Goal: Understand site structure: Understand site structure

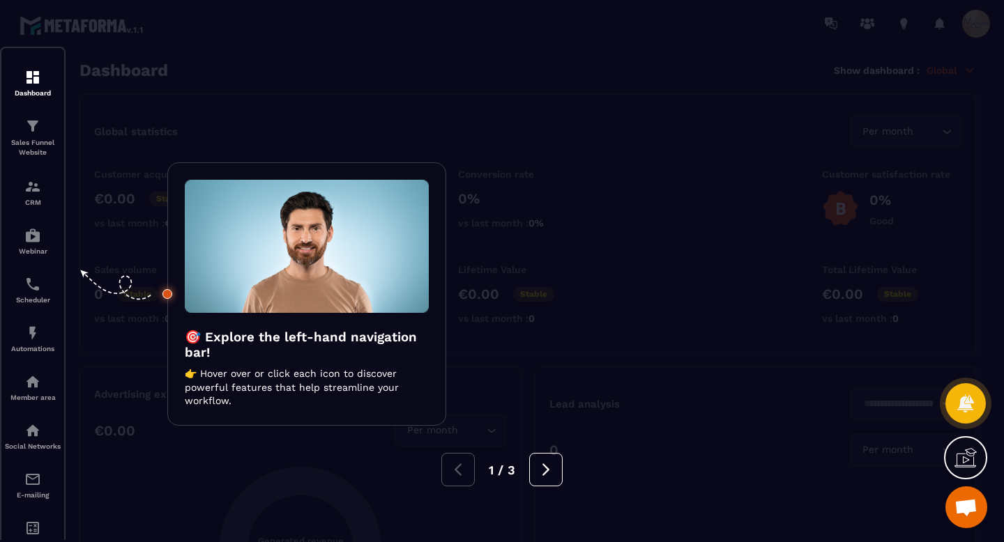
click at [737, 420] on div at bounding box center [502, 271] width 1004 height 542
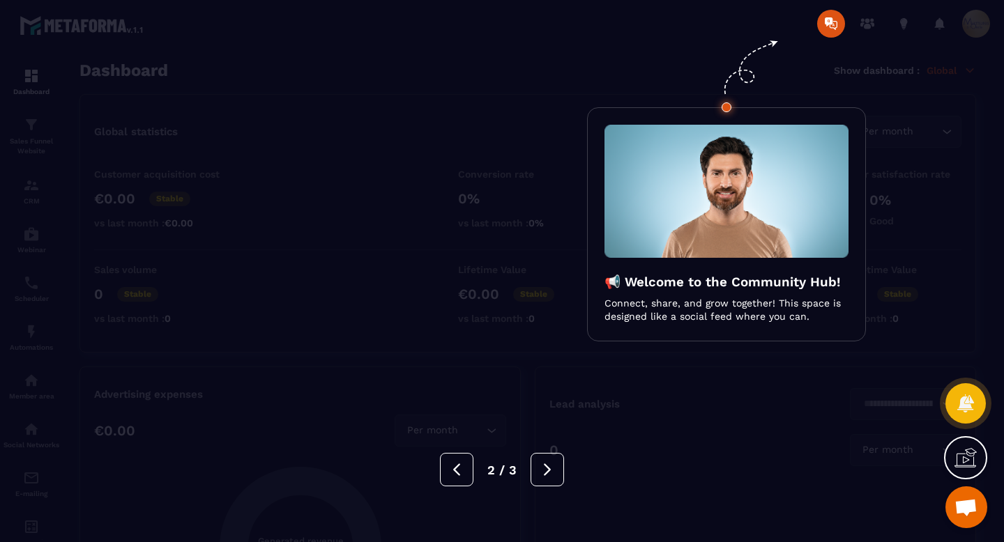
click at [602, 463] on div "2 / 3" at bounding box center [502, 469] width 1004 height 33
click at [610, 411] on div at bounding box center [502, 271] width 1004 height 542
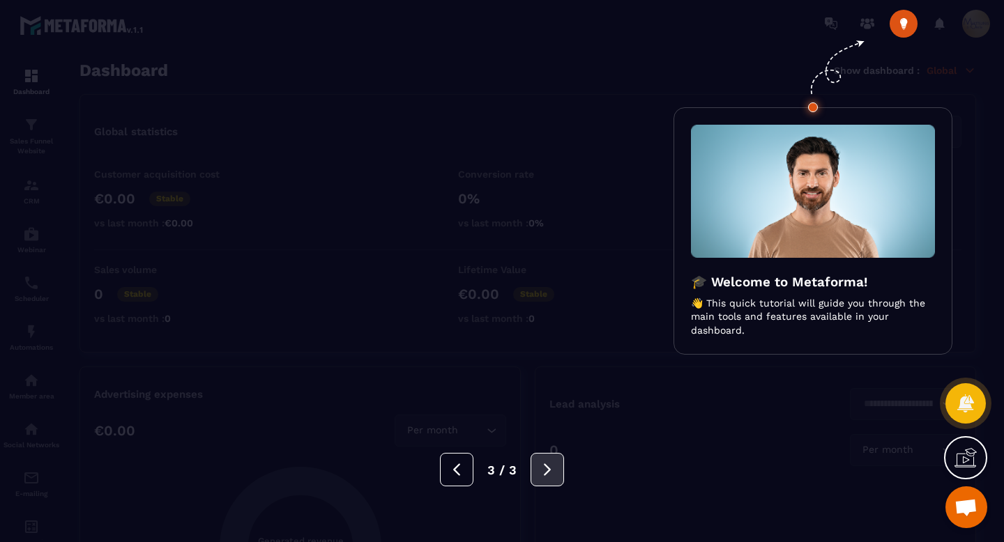
click at [551, 475] on icon at bounding box center [547, 469] width 15 height 15
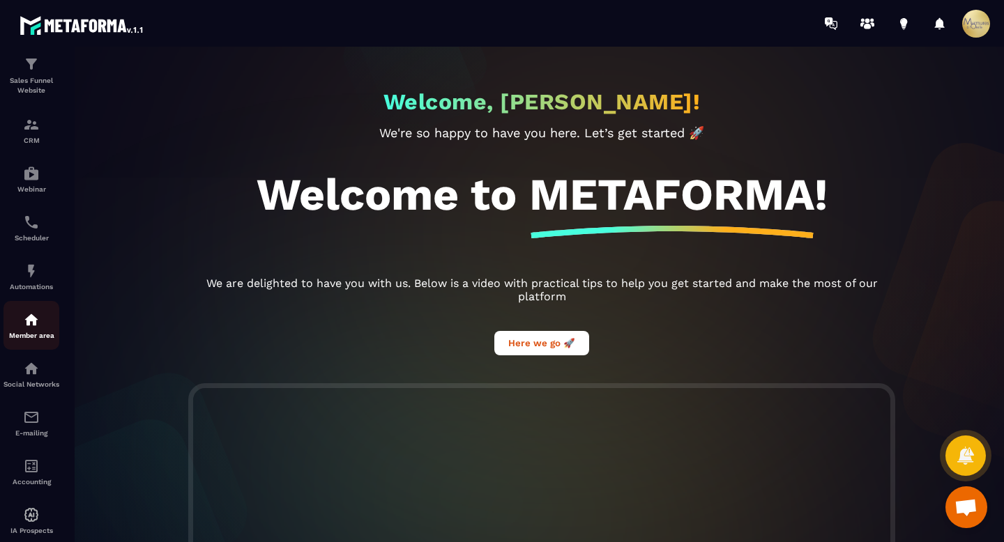
scroll to position [102, 0]
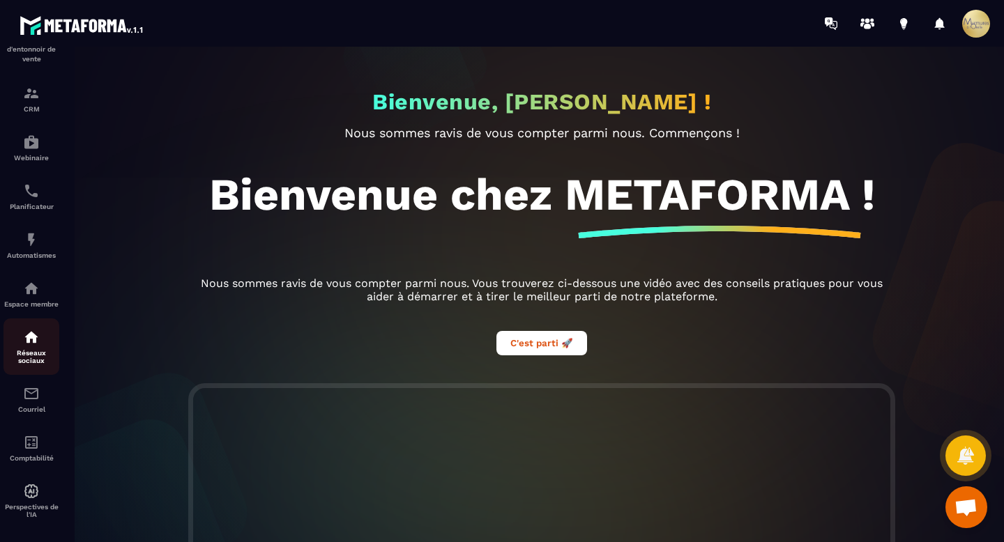
click at [24, 350] on div "Réseaux sociaux" at bounding box center [31, 347] width 56 height 36
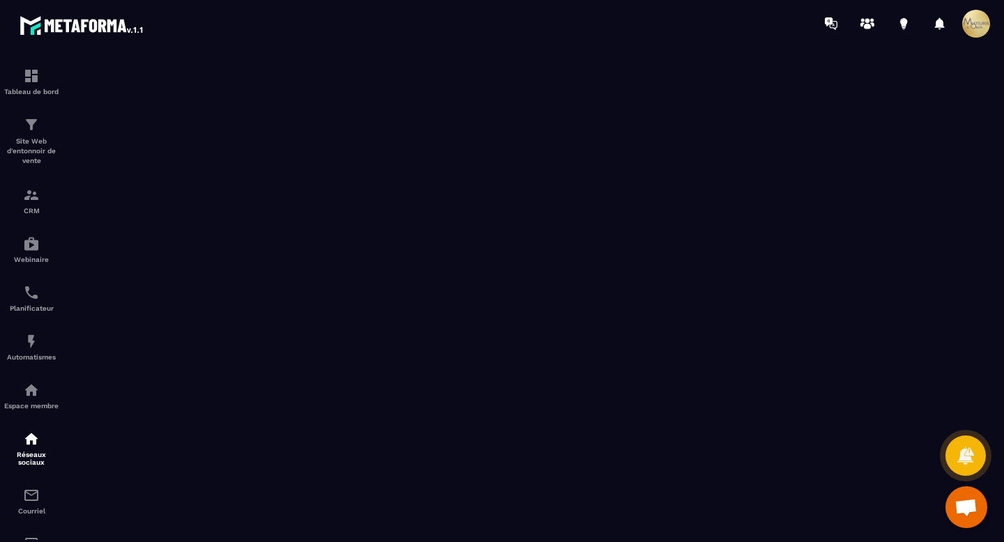
click at [648, 26] on div at bounding box center [584, 23] width 840 height 47
click at [620, 28] on div at bounding box center [584, 23] width 840 height 47
